Goal: Transaction & Acquisition: Download file/media

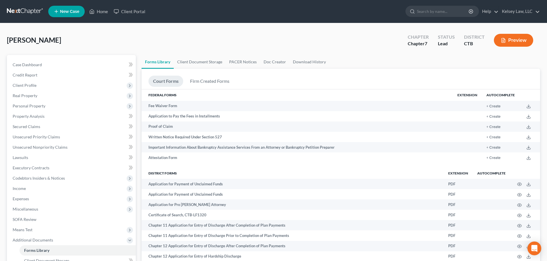
scroll to position [14, 0]
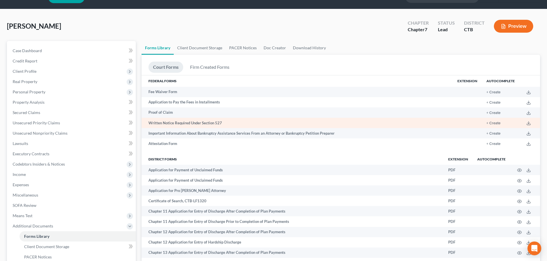
click at [500, 126] on td "+ Create" at bounding box center [500, 123] width 38 height 10
click at [499, 124] on button "+ Create" at bounding box center [493, 124] width 14 height 4
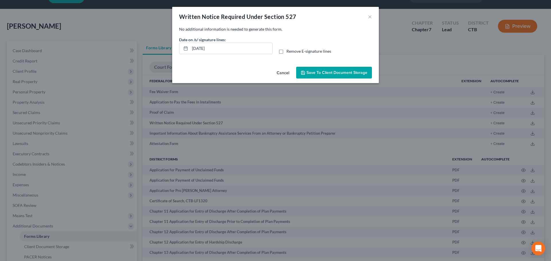
click at [286, 73] on button "Cancel" at bounding box center [283, 72] width 22 height 11
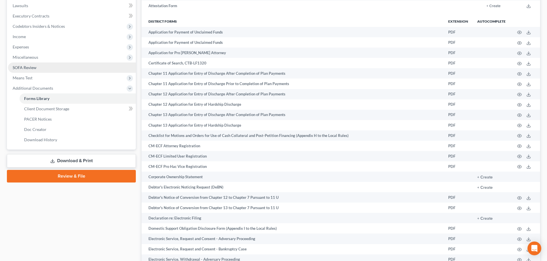
scroll to position [158, 0]
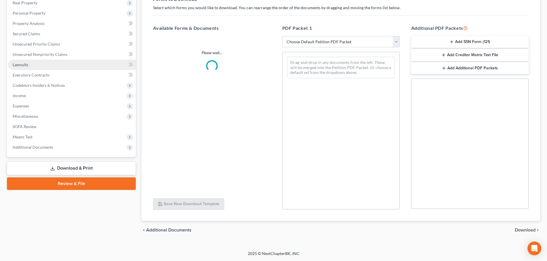
scroll to position [86, 0]
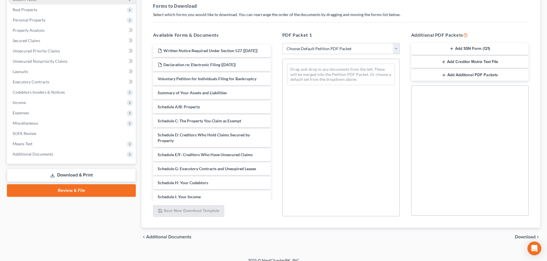
select select "4"
select select "6"
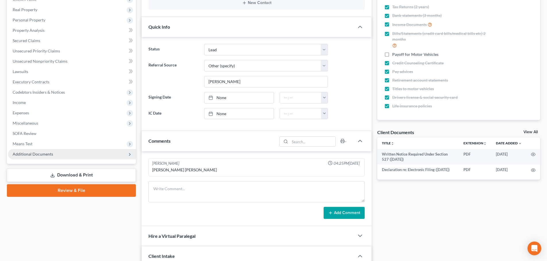
click at [41, 156] on span "Additional Documents" at bounding box center [72, 154] width 128 height 10
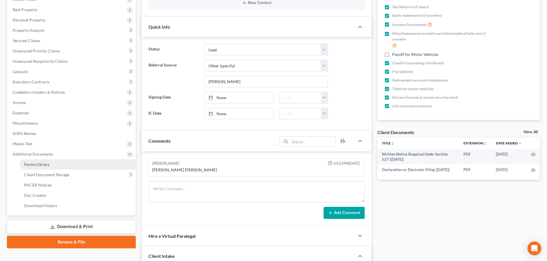
click at [44, 163] on span "Forms Library" at bounding box center [36, 164] width 25 height 5
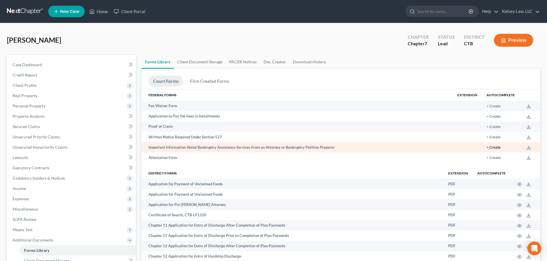
click at [497, 147] on button "+ Create" at bounding box center [493, 148] width 14 height 4
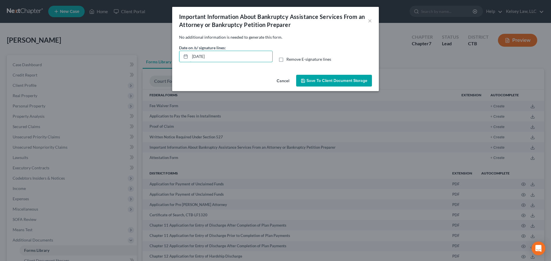
drag, startPoint x: 224, startPoint y: 55, endPoint x: 162, endPoint y: 55, distance: 62.3
click at [162, 55] on div "Important Information About Bankruptcy Assistance Services From an Attorney or …" at bounding box center [275, 130] width 551 height 261
click at [322, 78] on span "Save to Client Document Storage" at bounding box center [336, 80] width 61 height 5
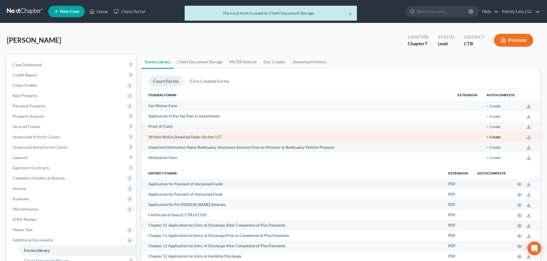
click at [496, 138] on button "+ Create" at bounding box center [493, 138] width 14 height 4
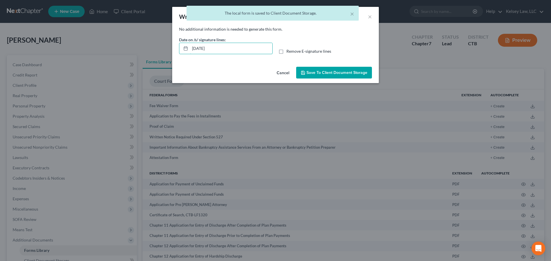
drag, startPoint x: 224, startPoint y: 48, endPoint x: 172, endPoint y: 55, distance: 53.0
click at [172, 55] on div "Written Notice Required Under Section 527 × No additional information is needed…" at bounding box center [275, 130] width 551 height 261
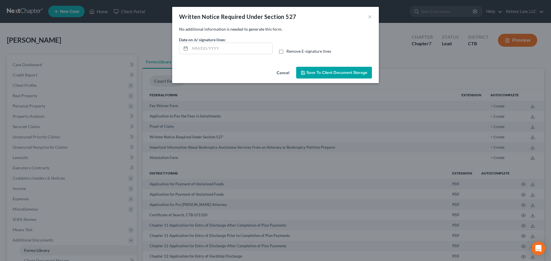
click at [345, 72] on span "Save to Client Document Storage" at bounding box center [336, 72] width 61 height 5
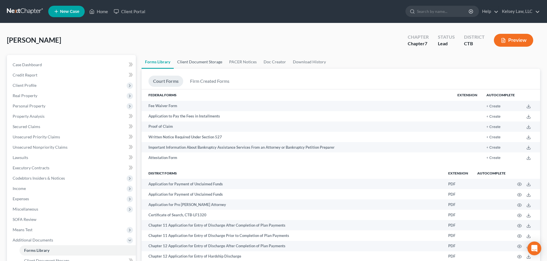
click at [214, 63] on link "Client Document Storage" at bounding box center [200, 62] width 52 height 14
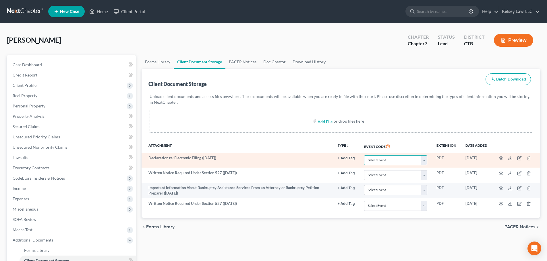
click at [408, 160] on select "Select Event Certificate of Credit Counseling Chapter 13 Plan Form 122 - Means …" at bounding box center [395, 160] width 63 height 10
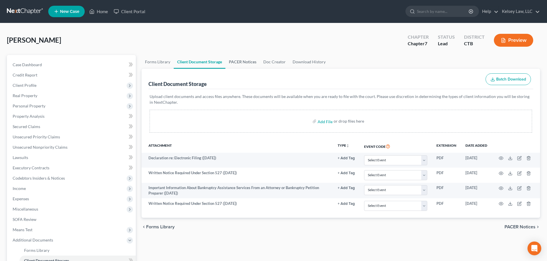
click at [247, 62] on link "PACER Notices" at bounding box center [242, 62] width 34 height 14
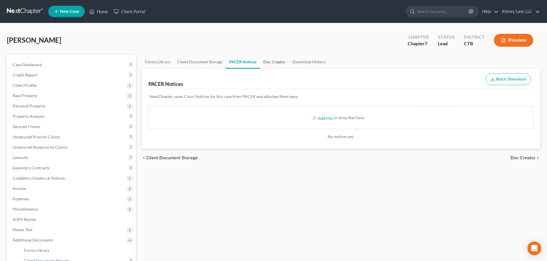
click at [273, 61] on link "Doc Creator" at bounding box center [274, 62] width 29 height 14
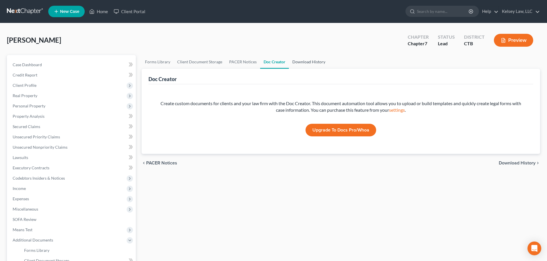
click at [305, 61] on link "Download History" at bounding box center [309, 62] width 40 height 14
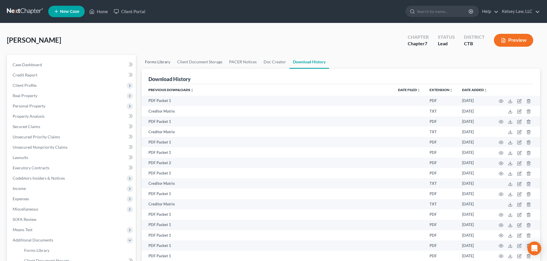
click at [164, 64] on link "Forms Library" at bounding box center [157, 62] width 32 height 14
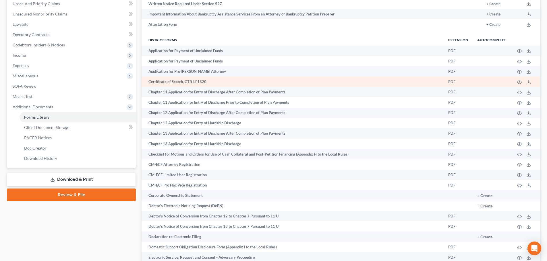
scroll to position [143, 0]
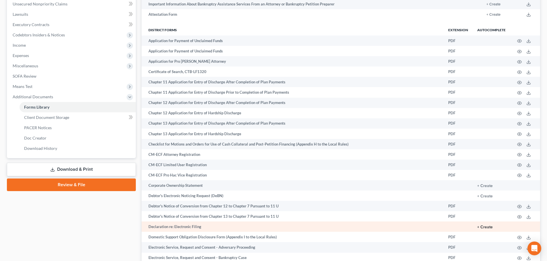
click at [489, 229] on button "+ Create" at bounding box center [484, 227] width 15 height 4
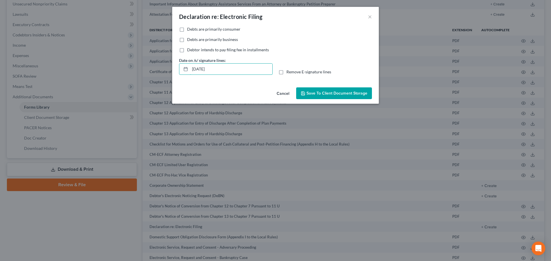
drag, startPoint x: 239, startPoint y: 70, endPoint x: 168, endPoint y: 66, distance: 71.0
click at [168, 66] on div "Declaration re: Electronic Filing × No additional information is needed to gene…" at bounding box center [275, 130] width 551 height 261
click at [324, 93] on span "Save to Client Document Storage" at bounding box center [336, 93] width 61 height 5
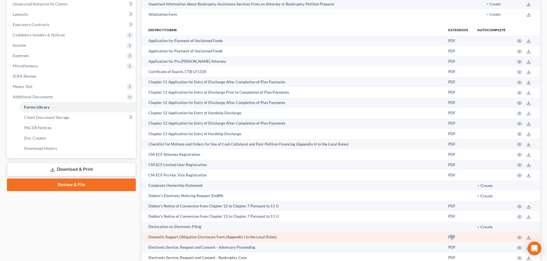
click at [451, 237] on td "PDF" at bounding box center [457, 237] width 29 height 10
click at [519, 238] on icon "button" at bounding box center [519, 238] width 5 height 5
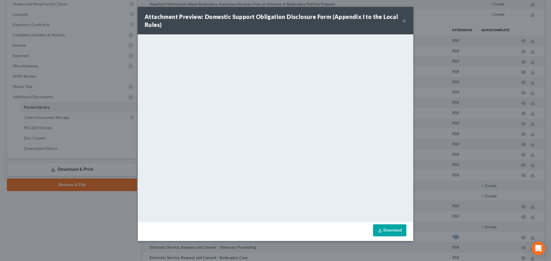
click at [394, 226] on link "Download" at bounding box center [389, 231] width 33 height 12
click at [407, 20] on div "Attachment Preview: Domestic Support Obligation Disclosure Form (Appendix I to …" at bounding box center [275, 21] width 275 height 28
click at [405, 21] on button "×" at bounding box center [404, 20] width 4 height 7
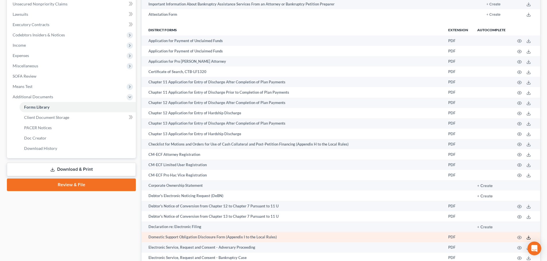
click at [530, 238] on icon at bounding box center [528, 238] width 5 height 5
click at [455, 239] on td "PDF" at bounding box center [457, 237] width 29 height 10
click at [191, 237] on td "Domestic Support Obligation Disclosure Form (Appendix I to the Local Rules)" at bounding box center [292, 237] width 302 height 10
click at [521, 238] on icon "button" at bounding box center [519, 237] width 4 height 3
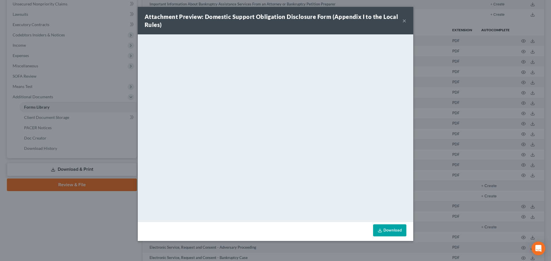
click at [394, 233] on link "Download" at bounding box center [389, 231] width 33 height 12
click at [406, 22] on button "×" at bounding box center [404, 20] width 4 height 7
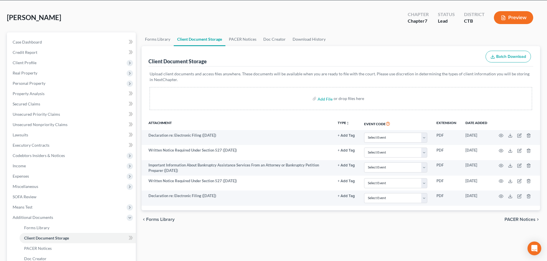
scroll to position [31, 0]
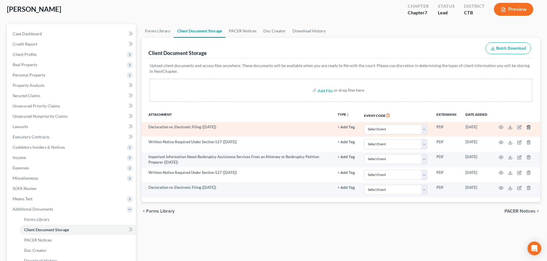
click at [528, 127] on line "button" at bounding box center [528, 127] width 0 height 1
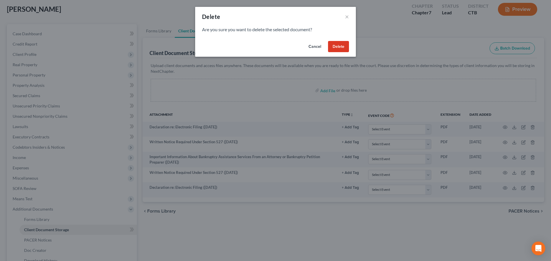
click at [338, 46] on button "Delete" at bounding box center [338, 46] width 21 height 11
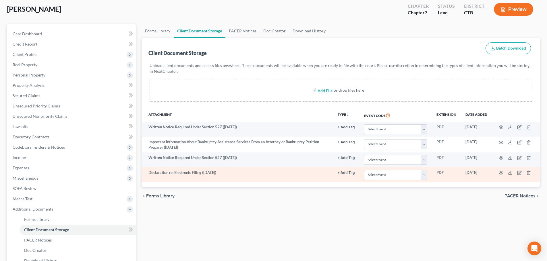
click at [471, 172] on td "[DATE]" at bounding box center [475, 175] width 31 height 15
click at [521, 173] on icon "button" at bounding box center [519, 173] width 5 height 5
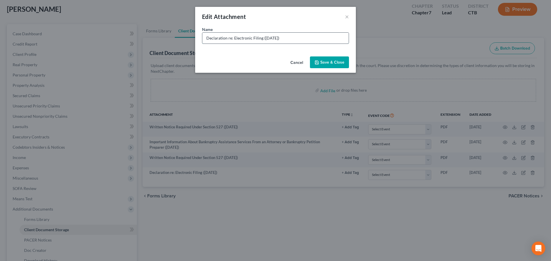
click at [297, 38] on input "Declaration re: Electronic Filing ([DATE])" at bounding box center [275, 38] width 146 height 11
type input "Declaration re: Electronic Filing"
click at [320, 63] on button "Save & Close" at bounding box center [329, 63] width 39 height 12
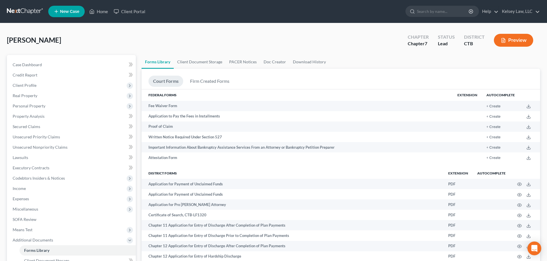
select select "4"
select select "6"
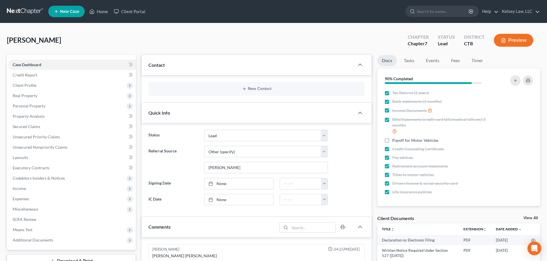
scroll to position [86, 0]
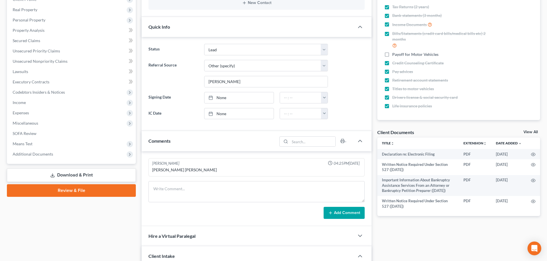
click at [91, 178] on link "Download & Print" at bounding box center [71, 175] width 129 height 13
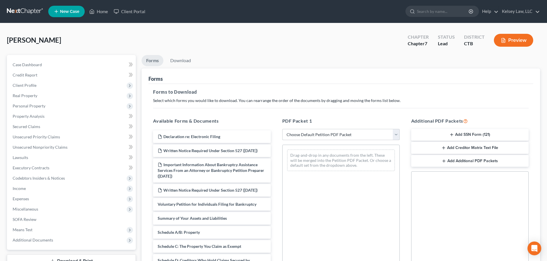
click at [324, 138] on select "Choose Default Petition PDF Packet Complete Bankruptcy Petition (all forms and …" at bounding box center [340, 134] width 117 height 11
select select "5"
click at [282, 129] on select "Choose Default Petition PDF Packet Complete Bankruptcy Petition (all forms and …" at bounding box center [340, 134] width 117 height 11
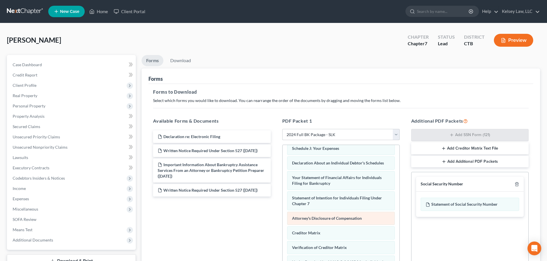
scroll to position [154, 0]
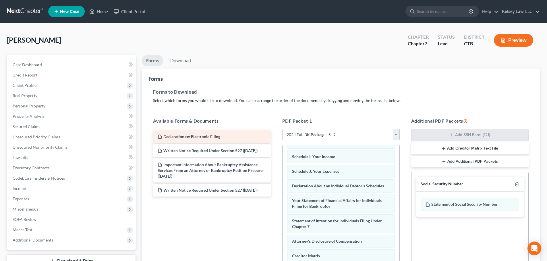
click at [210, 138] on span "Declaration re: Electronic Filing" at bounding box center [191, 136] width 57 height 5
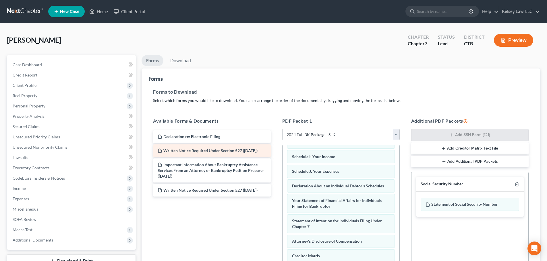
click at [199, 157] on div "Written Notice Required Under Section 527 ([DATE])" at bounding box center [211, 151] width 117 height 13
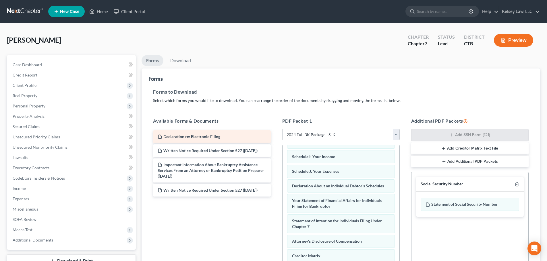
click at [208, 137] on span "Declaration re: Electronic Filing" at bounding box center [191, 136] width 57 height 5
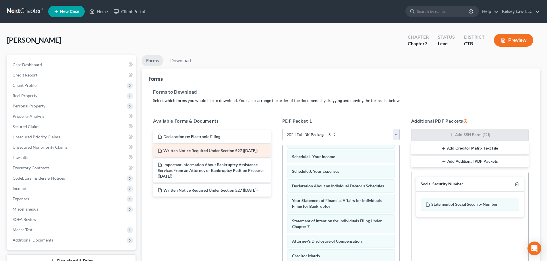
click at [207, 155] on div "Written Notice Required Under Section 527 ([DATE])" at bounding box center [211, 151] width 117 height 13
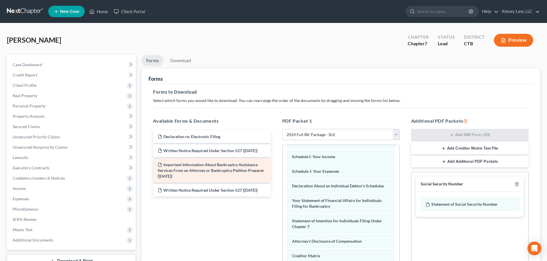
click at [207, 168] on div "Declaration re: Electronic Filing Written Notice Required Under Section 527 ([D…" at bounding box center [211, 164] width 127 height 66
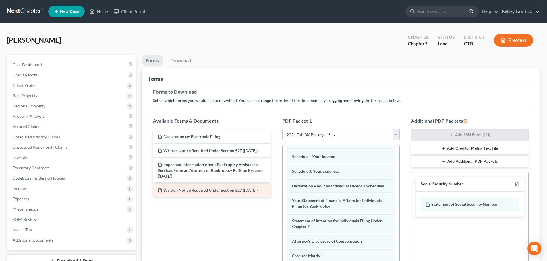
click at [205, 193] on span "Written Notice Required Under Section 527 ([DATE])" at bounding box center [210, 190] width 94 height 5
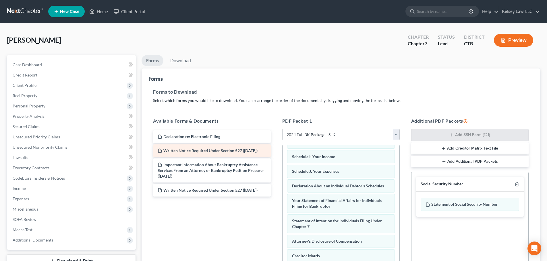
click at [210, 157] on div "Written Notice Required Under Section 527 ([DATE])" at bounding box center [211, 151] width 117 height 13
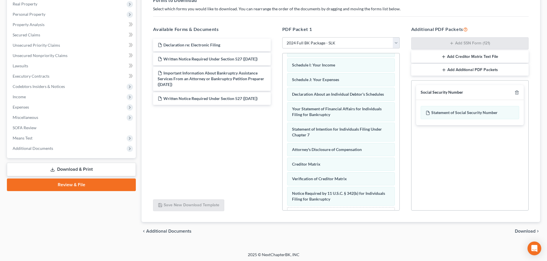
scroll to position [93, 0]
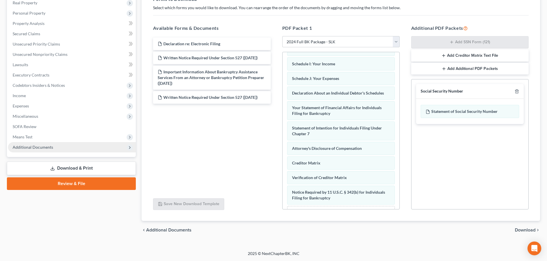
click at [48, 147] on span "Additional Documents" at bounding box center [33, 147] width 40 height 5
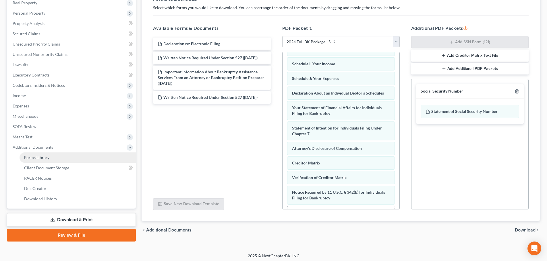
click at [53, 160] on link "Forms Library" at bounding box center [78, 158] width 116 height 10
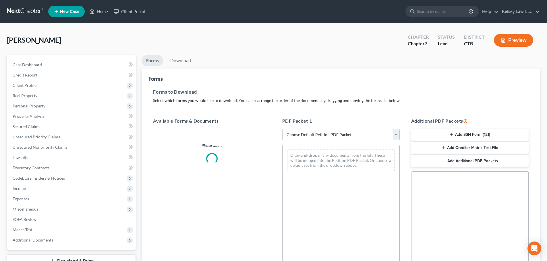
scroll to position [93, 0]
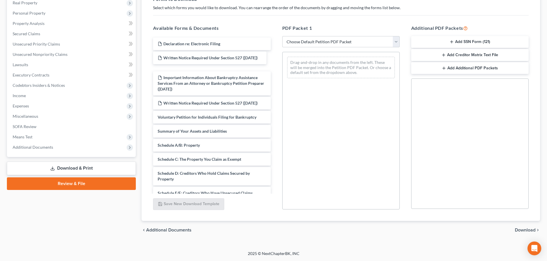
drag, startPoint x: 235, startPoint y: 56, endPoint x: 231, endPoint y: 63, distance: 8.4
click at [231, 63] on div "Written Notice Required Under Section 527 ([DATE]) Declaration re: Electronic F…" at bounding box center [211, 212] width 127 height 348
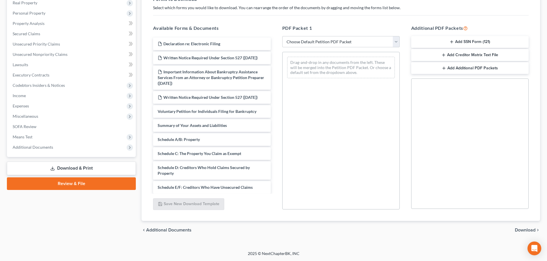
click at [231, 63] on div "Written Notice Required Under Section 527 ([DATE])" at bounding box center [211, 58] width 117 height 13
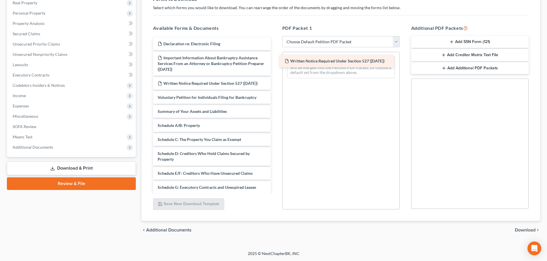
drag, startPoint x: 231, startPoint y: 63, endPoint x: 363, endPoint y: 66, distance: 132.6
click at [275, 66] on div "Written Notice Required Under Section 527 ([DATE]) Declaration re: Electronic F…" at bounding box center [211, 202] width 127 height 328
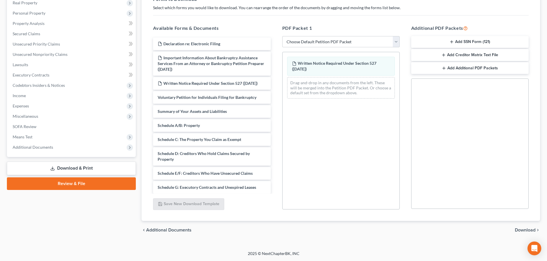
click at [527, 228] on span "Download" at bounding box center [524, 230] width 21 height 5
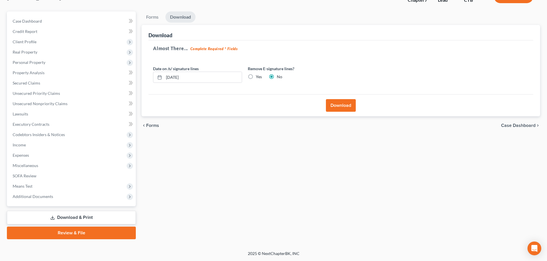
scroll to position [44, 0]
select select "4"
select select "6"
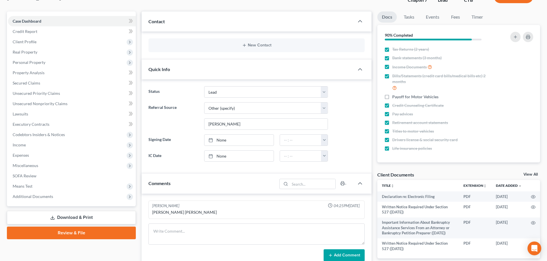
scroll to position [93, 0]
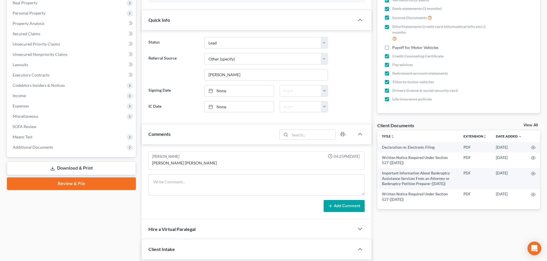
click at [69, 170] on link "Download & Print" at bounding box center [71, 168] width 129 height 13
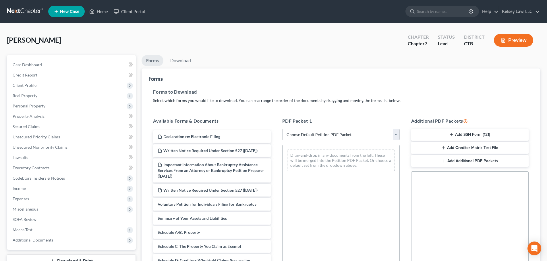
click at [316, 137] on select "Choose Default Petition PDF Packet Complete Bankruptcy Petition (all forms and …" at bounding box center [340, 134] width 117 height 11
select select "5"
click at [282, 129] on select "Choose Default Petition PDF Packet Complete Bankruptcy Petition (all forms and …" at bounding box center [340, 134] width 117 height 11
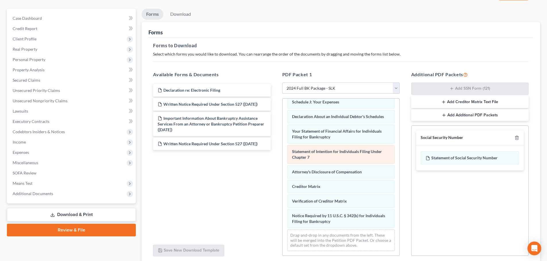
scroll to position [57, 0]
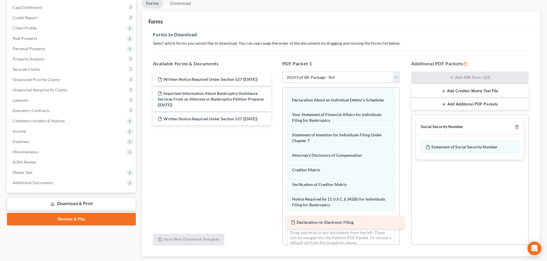
drag, startPoint x: 189, startPoint y: 79, endPoint x: 322, endPoint y: 222, distance: 195.5
click at [275, 125] on div "Declaration re: Electronic Filing Declaration re: Electronic Filing Written Not…" at bounding box center [211, 99] width 127 height 52
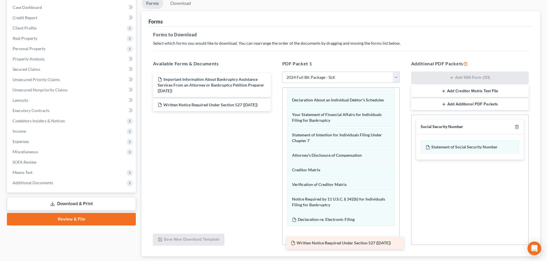
drag, startPoint x: 215, startPoint y: 83, endPoint x: 349, endPoint y: 246, distance: 210.9
click at [275, 111] on div "Written Notice Required Under Section 527 ([DATE]) Written Notice Required Unde…" at bounding box center [211, 92] width 127 height 38
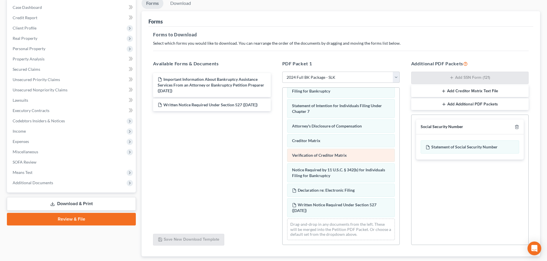
scroll to position [218, 0]
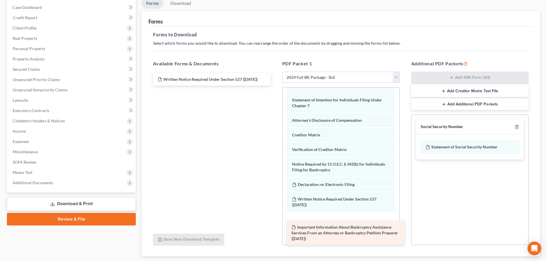
drag, startPoint x: 244, startPoint y: 90, endPoint x: 378, endPoint y: 238, distance: 199.5
click at [275, 86] on div "Important Information About Bankruptcy Assistance Services From an Attorney or …" at bounding box center [211, 79] width 127 height 13
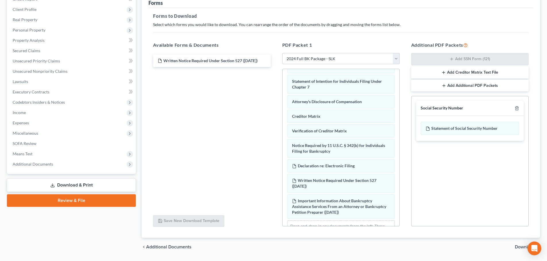
scroll to position [86, 0]
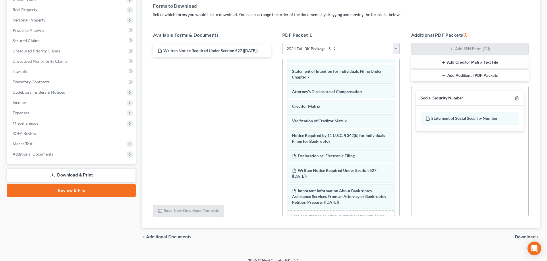
click at [526, 239] on span "Download" at bounding box center [524, 237] width 21 height 5
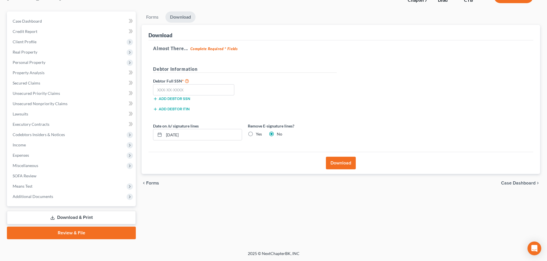
scroll to position [44, 0]
click at [171, 93] on input "text" at bounding box center [193, 89] width 81 height 11
type input "022-44-9078"
click at [351, 168] on button "Download" at bounding box center [341, 163] width 30 height 13
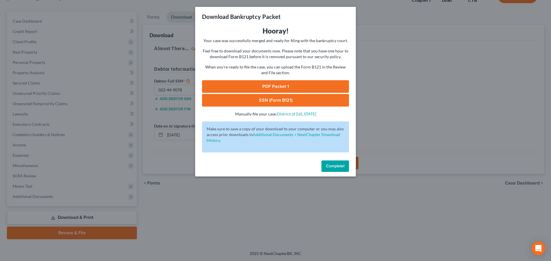
click at [278, 86] on link "PDF Packet 1" at bounding box center [275, 86] width 147 height 13
click at [285, 99] on link "SSN (Form B121)" at bounding box center [275, 100] width 147 height 13
click at [337, 168] on span "Complete!" at bounding box center [335, 166] width 18 height 5
